Goal: Find contact information: Obtain details needed to contact an individual or organization

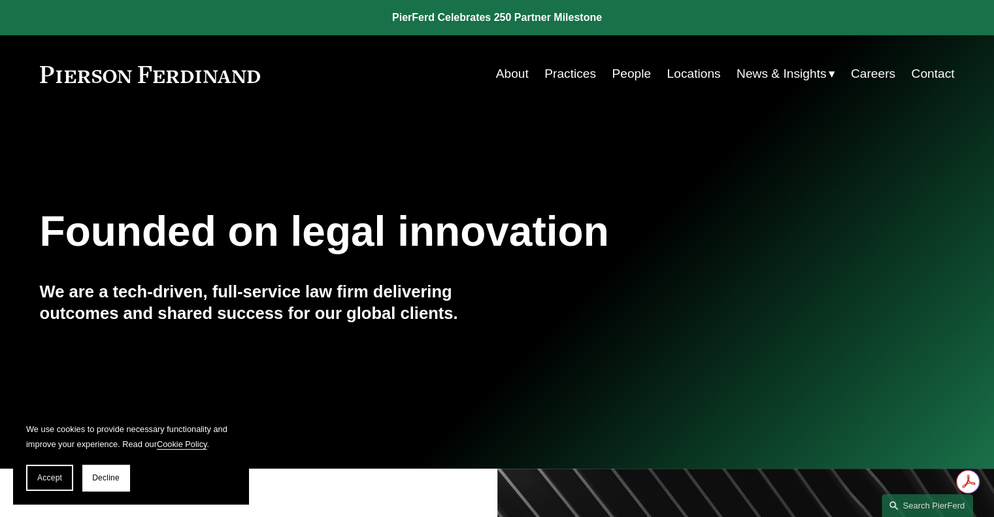
click at [628, 73] on link "People" at bounding box center [631, 73] width 39 height 25
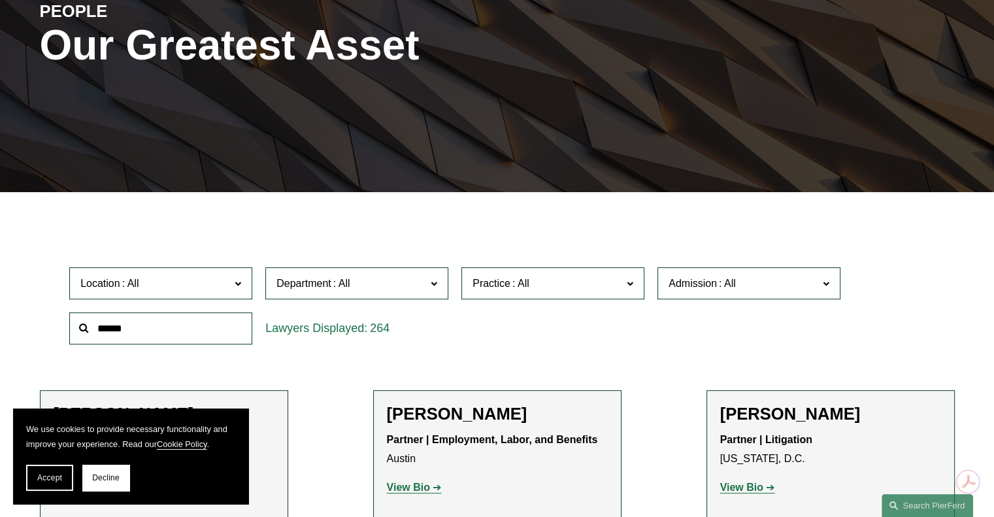
scroll to position [219, 0]
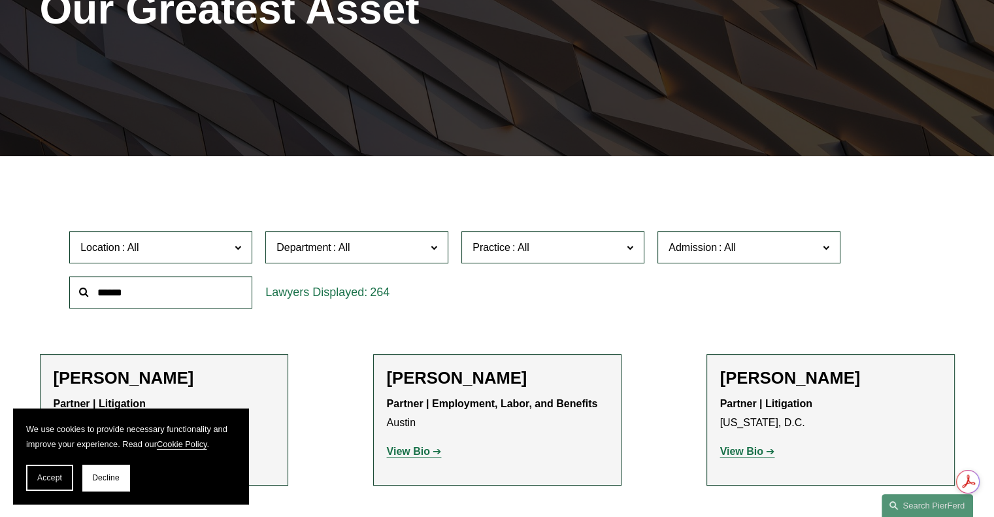
click at [142, 291] on input "text" at bounding box center [160, 292] width 183 height 32
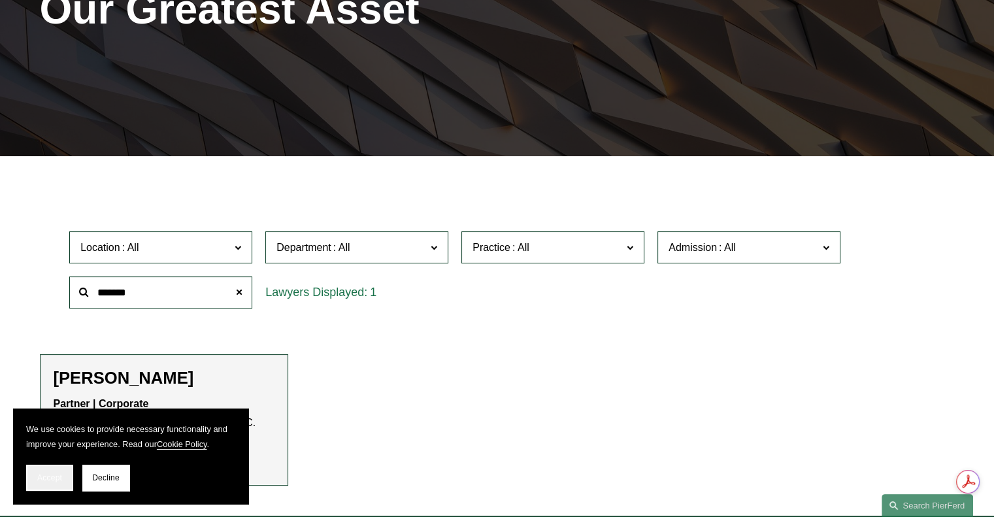
type input "*******"
click at [39, 480] on span "Accept" at bounding box center [49, 477] width 25 height 9
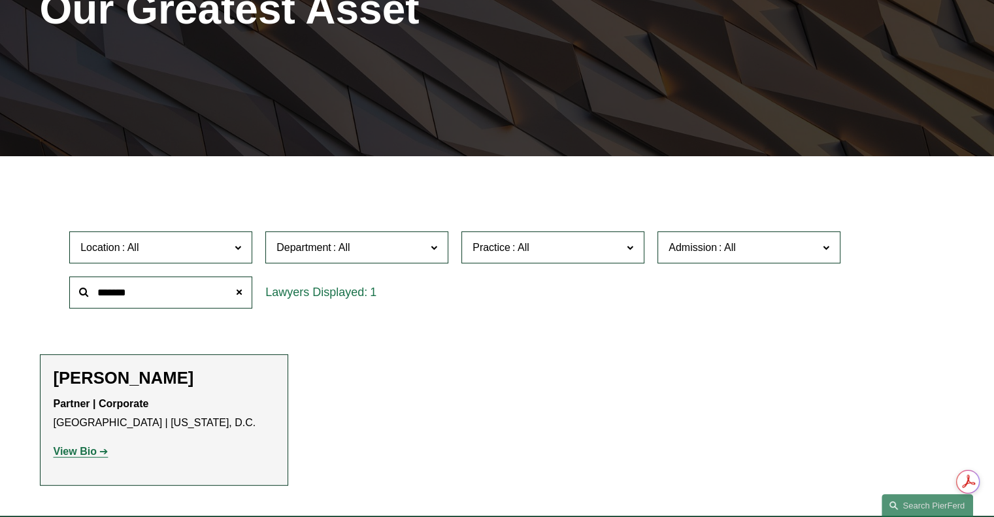
click at [60, 457] on strong "View Bio" at bounding box center [75, 451] width 43 height 11
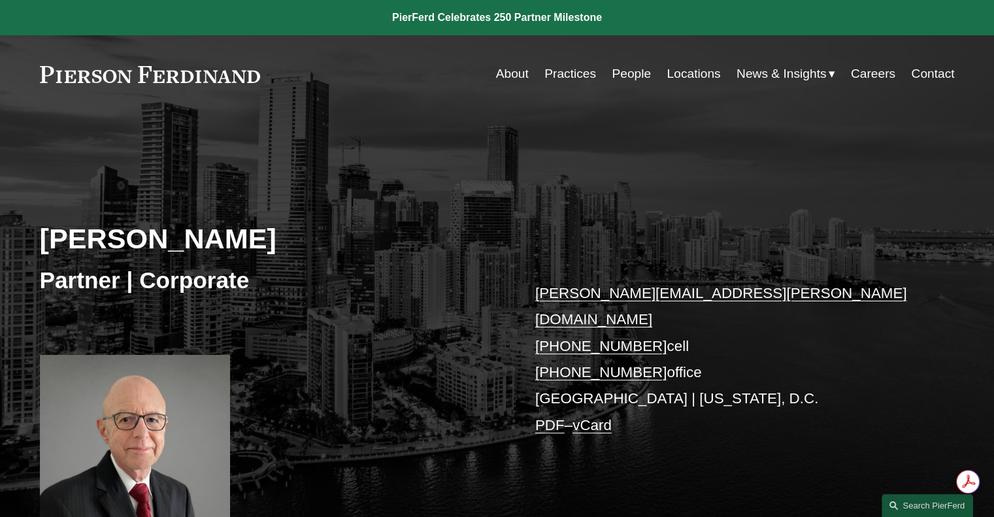
drag, startPoint x: 992, startPoint y: 130, endPoint x: 995, endPoint y: 215, distance: 85.0
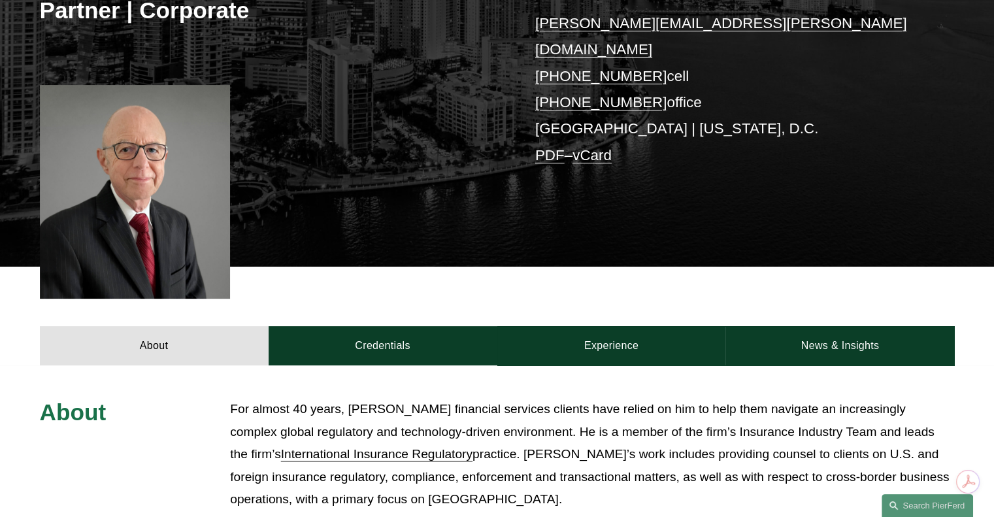
scroll to position [259, 0]
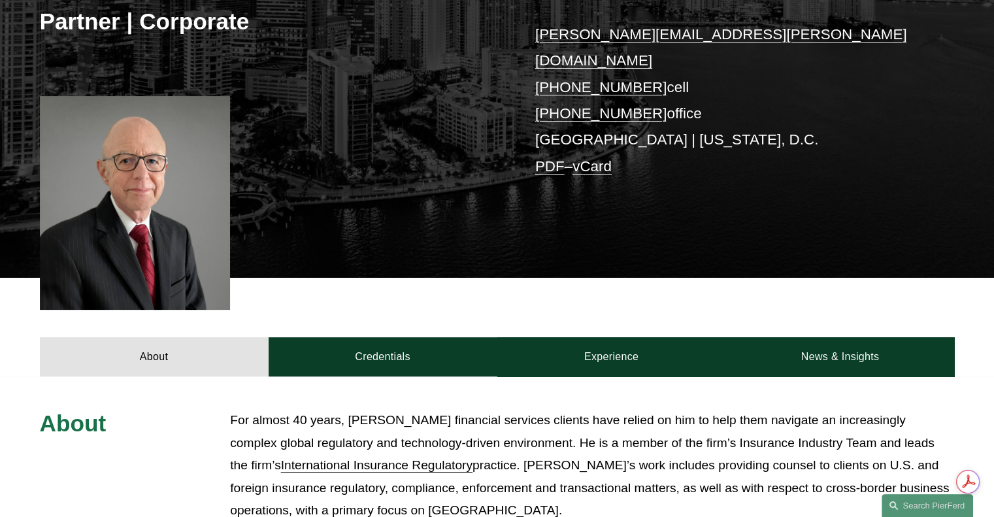
click at [547, 158] on link "PDF" at bounding box center [549, 166] width 29 height 16
